Goal: Task Accomplishment & Management: Use online tool/utility

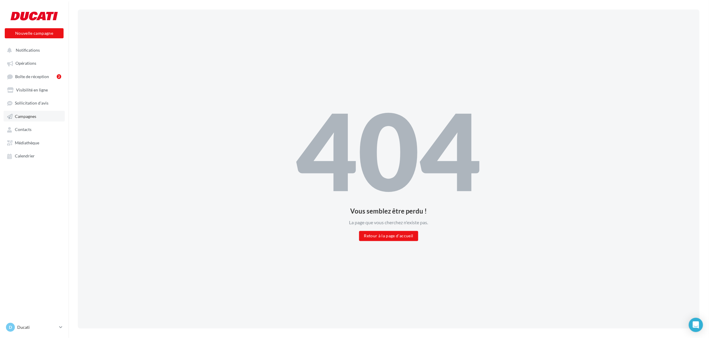
click at [35, 115] on span "Campagnes" at bounding box center [25, 116] width 21 height 5
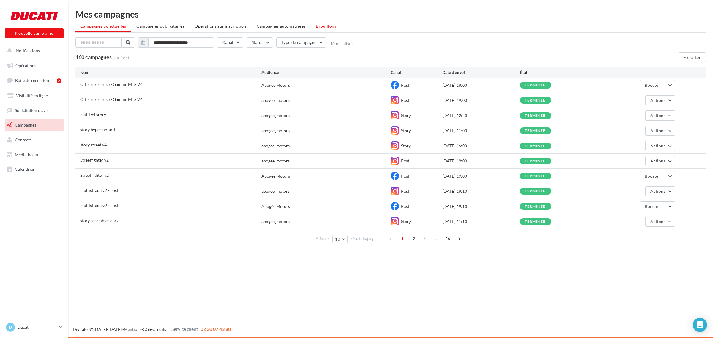
click at [319, 25] on span "Brouillons" at bounding box center [326, 25] width 21 height 5
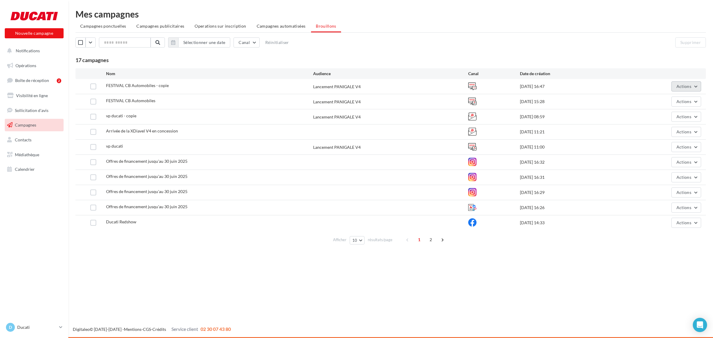
click at [686, 87] on span "Actions" at bounding box center [684, 86] width 15 height 5
click at [681, 100] on button "Editer" at bounding box center [671, 100] width 59 height 15
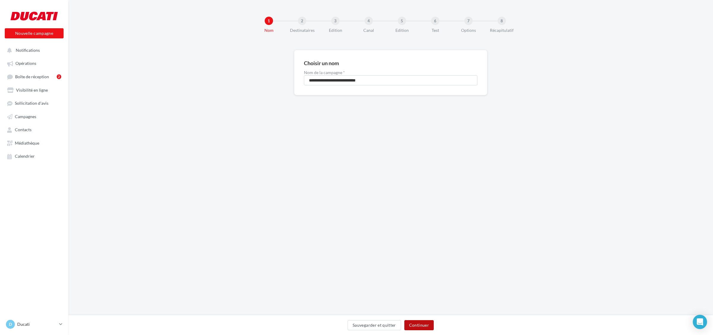
click at [415, 325] on button "Continuer" at bounding box center [418, 325] width 29 height 10
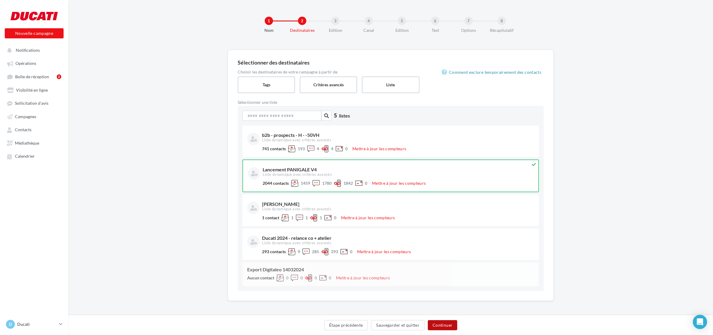
click at [442, 324] on button "Continuer" at bounding box center [442, 325] width 29 height 10
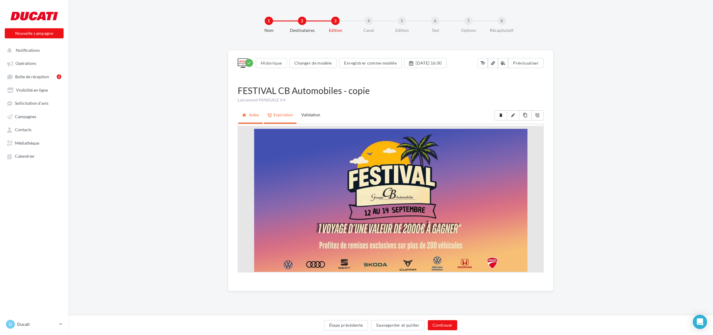
click at [279, 114] on link "alarm_off Expiration" at bounding box center [280, 114] width 33 height 15
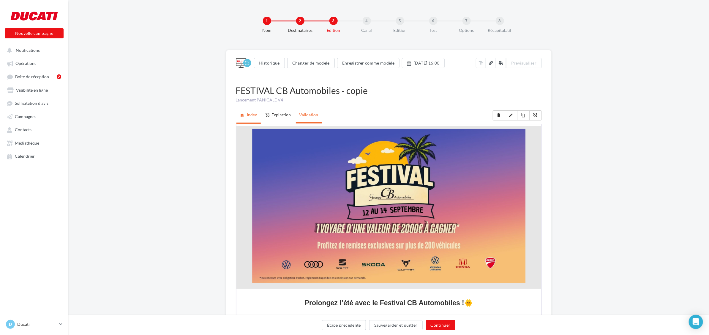
click at [305, 118] on link "Validation" at bounding box center [309, 114] width 26 height 15
click at [307, 115] on link "Validation" at bounding box center [309, 114] width 26 height 15
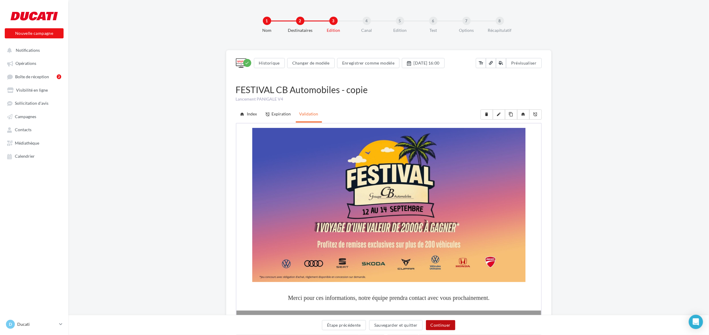
click at [442, 324] on button "Continuer" at bounding box center [440, 325] width 29 height 10
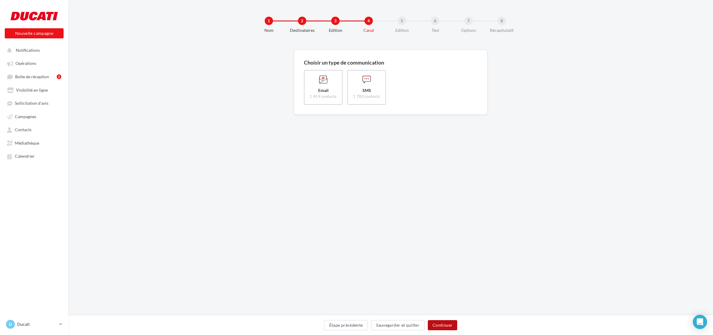
click at [442, 324] on button "Continuer" at bounding box center [442, 325] width 29 height 10
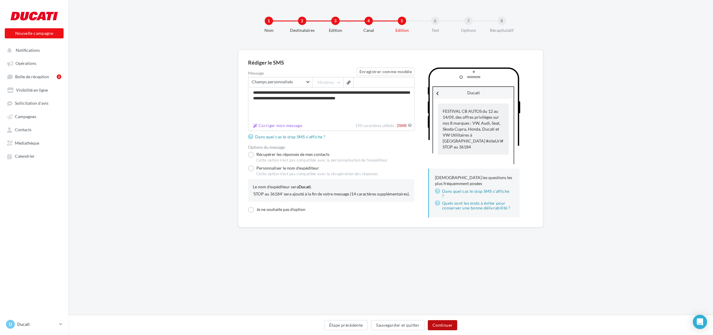
click at [452, 326] on button "Continuer" at bounding box center [442, 325] width 29 height 10
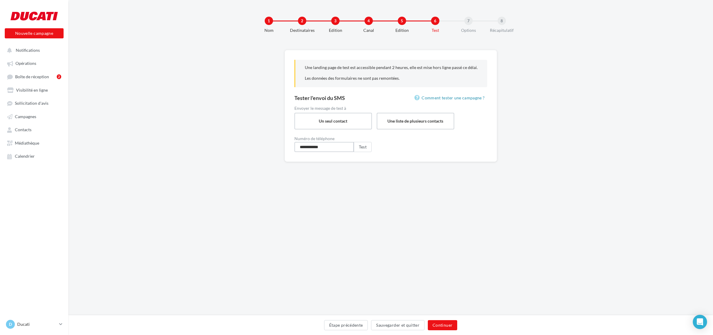
click at [332, 148] on input "**********" at bounding box center [323, 147] width 59 height 10
type input "**********"
click at [449, 324] on button "Continuer" at bounding box center [442, 325] width 29 height 10
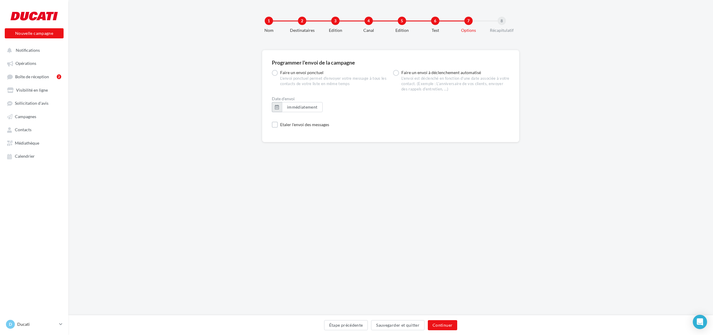
click at [278, 107] on button "button" at bounding box center [277, 107] width 10 height 10
click at [303, 124] on select "* * * * * * * * * * ** ** ** ** ** ** ** ** ** ** ** ** ** **" at bounding box center [302, 124] width 15 height 5
click at [284, 222] on button "Valider" at bounding box center [279, 222] width 22 height 10
click at [446, 325] on button "Continuer" at bounding box center [442, 325] width 29 height 10
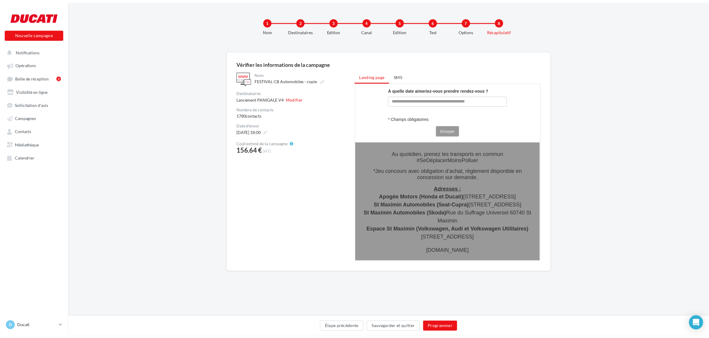
scroll to position [597, 0]
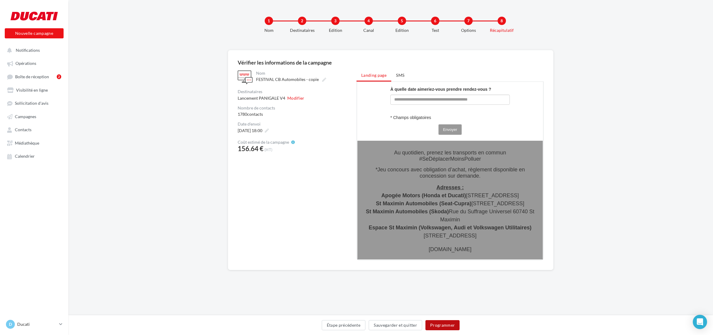
click at [442, 325] on button "Programmer" at bounding box center [443, 325] width 34 height 10
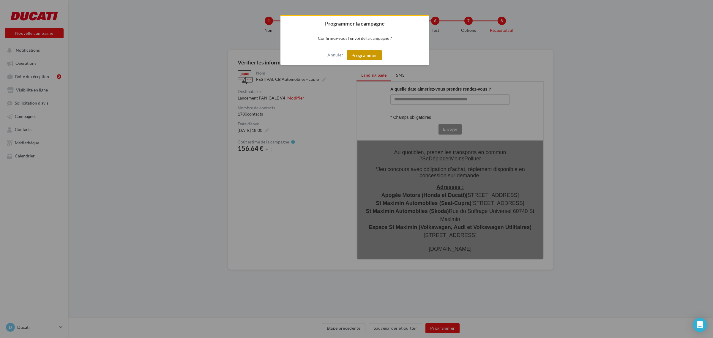
click at [375, 52] on button "Programmer" at bounding box center [364, 55] width 35 height 10
